Goal: Entertainment & Leisure: Consume media (video, audio)

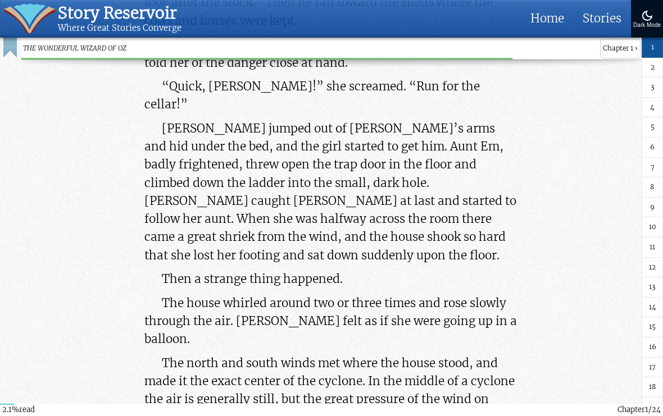
scroll to position [1647, 0]
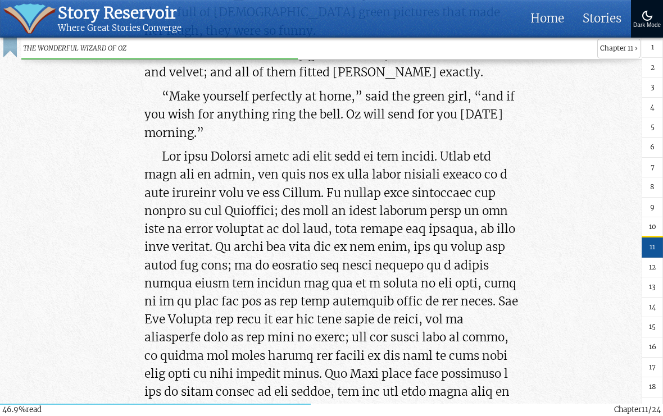
scroll to position [36181, 0]
